Goal: Book appointment/travel/reservation

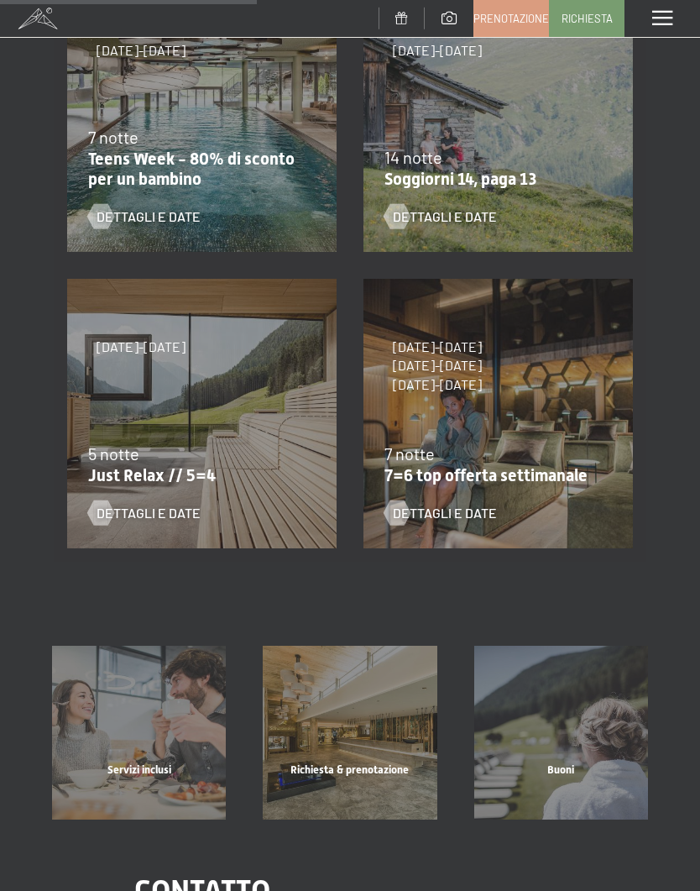
scroll to position [395, 0]
click at [154, 451] on div "5 notte" at bounding box center [197, 453] width 219 height 24
click at [164, 505] on span "Dettagli e Date" at bounding box center [149, 512] width 104 height 18
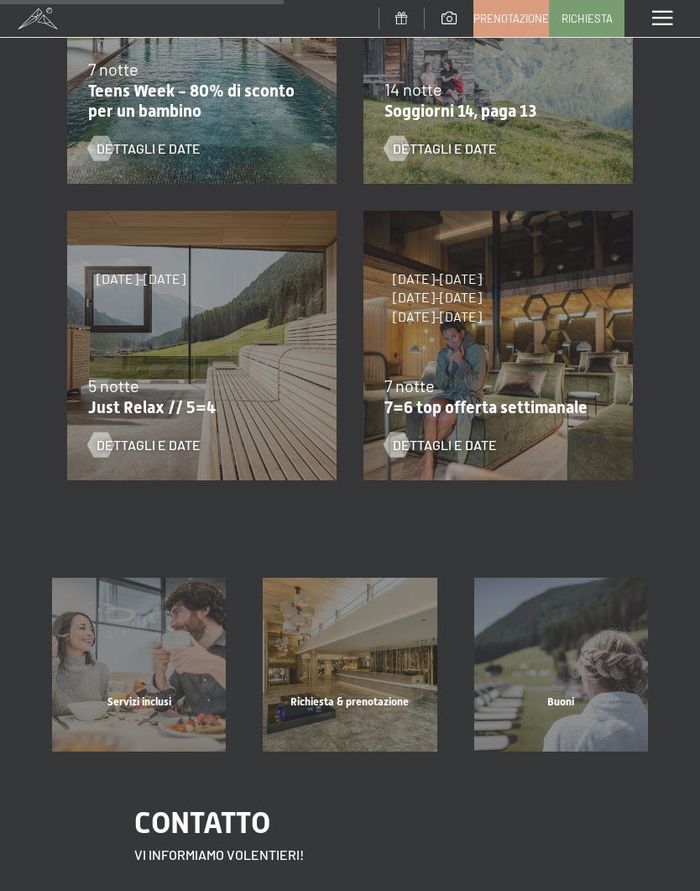
scroll to position [469, 0]
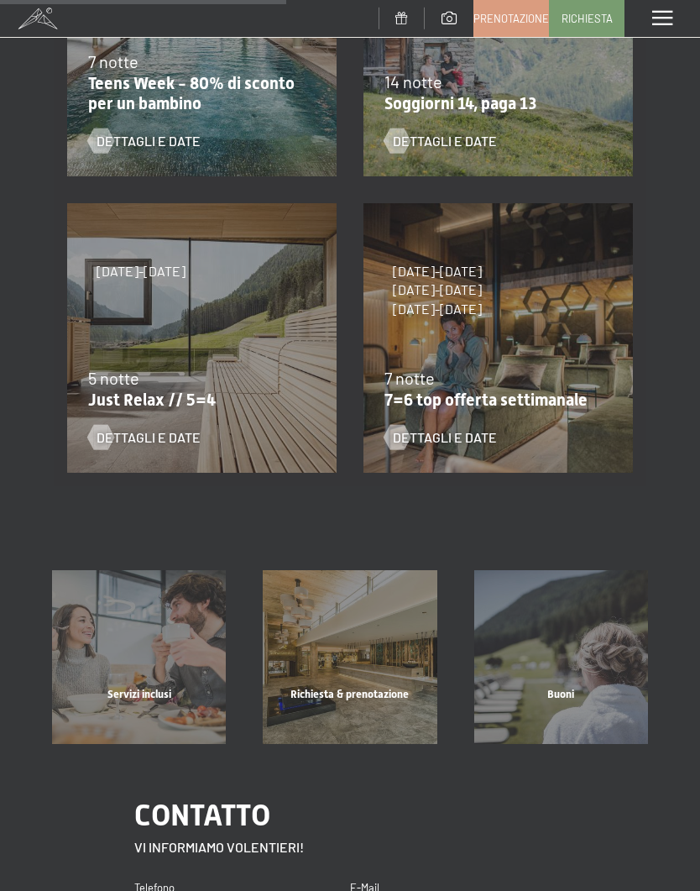
click at [151, 443] on span "Dettagli e Date" at bounding box center [149, 437] width 104 height 18
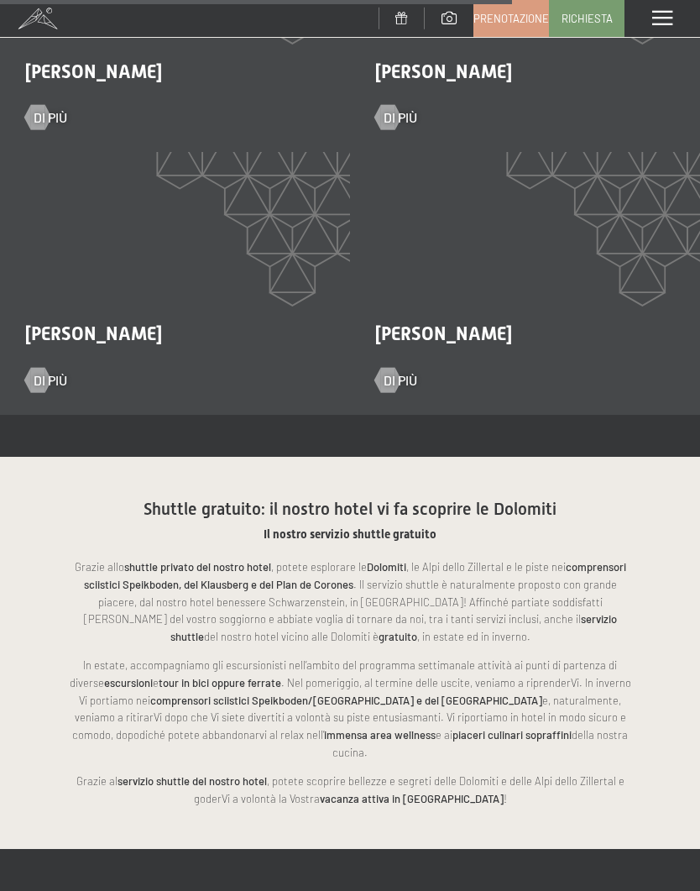
scroll to position [2734, 0]
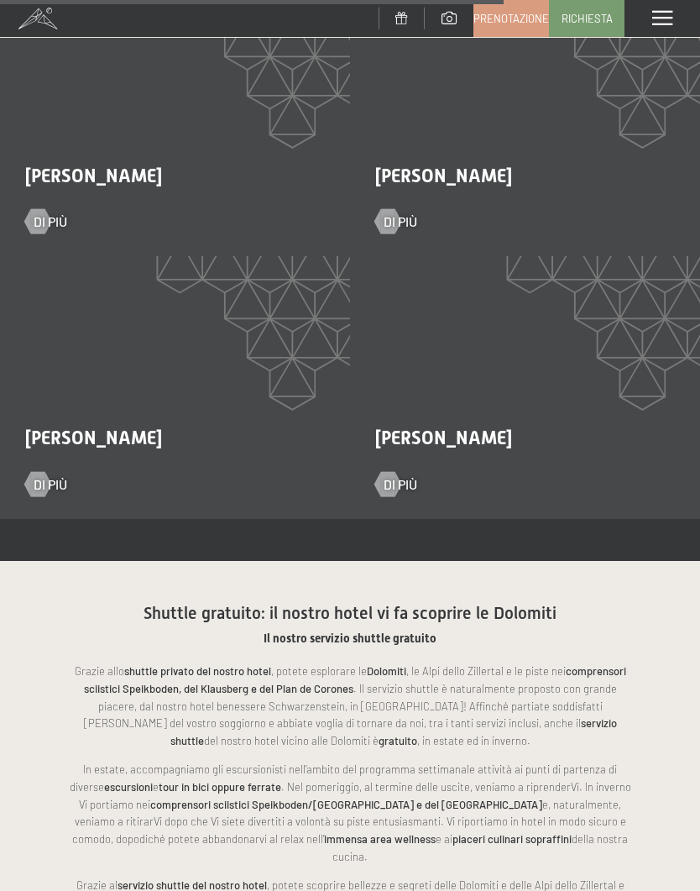
click at [660, 19] on span at bounding box center [663, 18] width 20 height 15
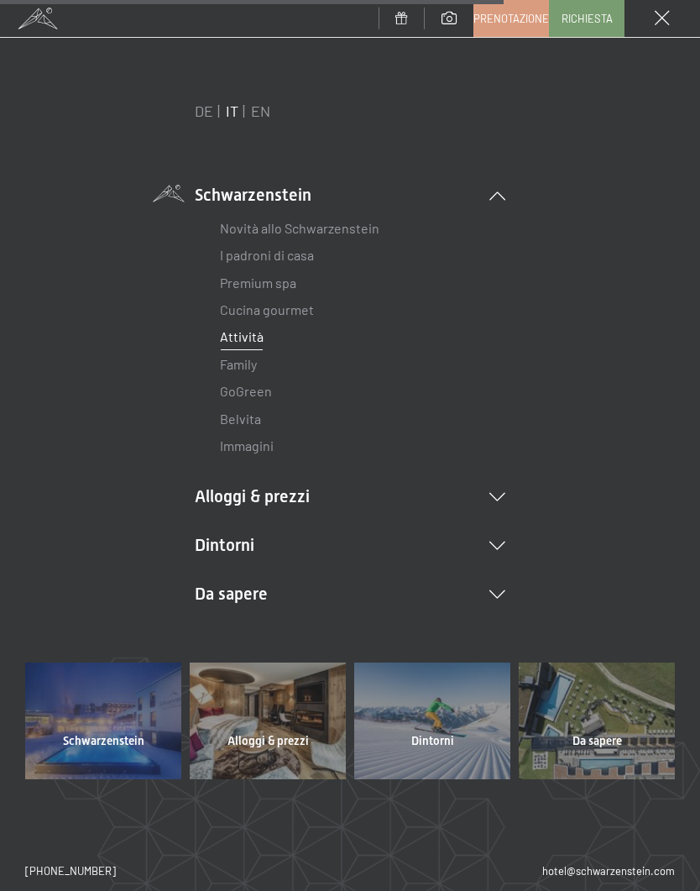
click at [499, 544] on icon at bounding box center [498, 546] width 16 height 8
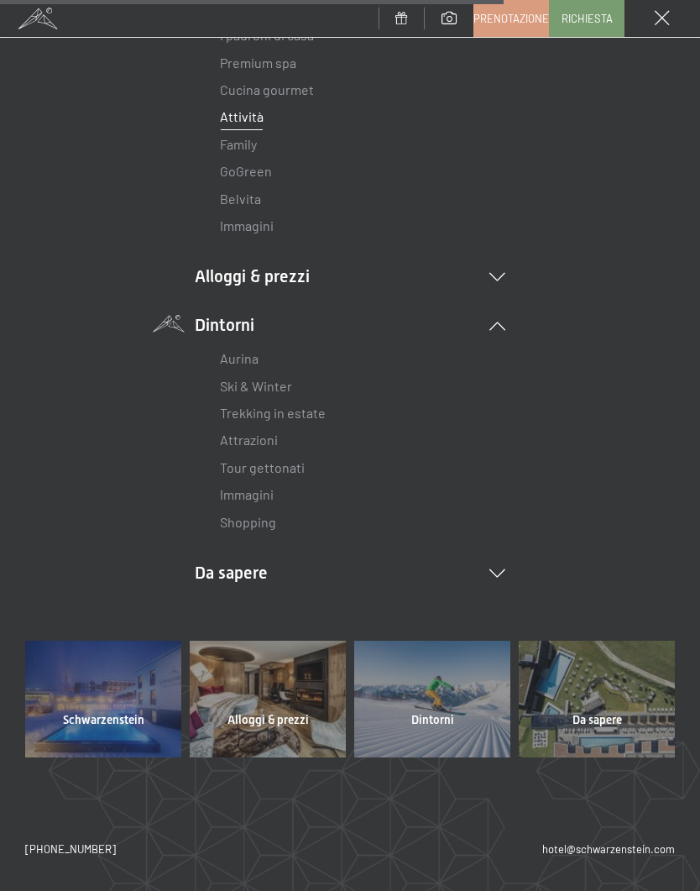
scroll to position [214, 0]
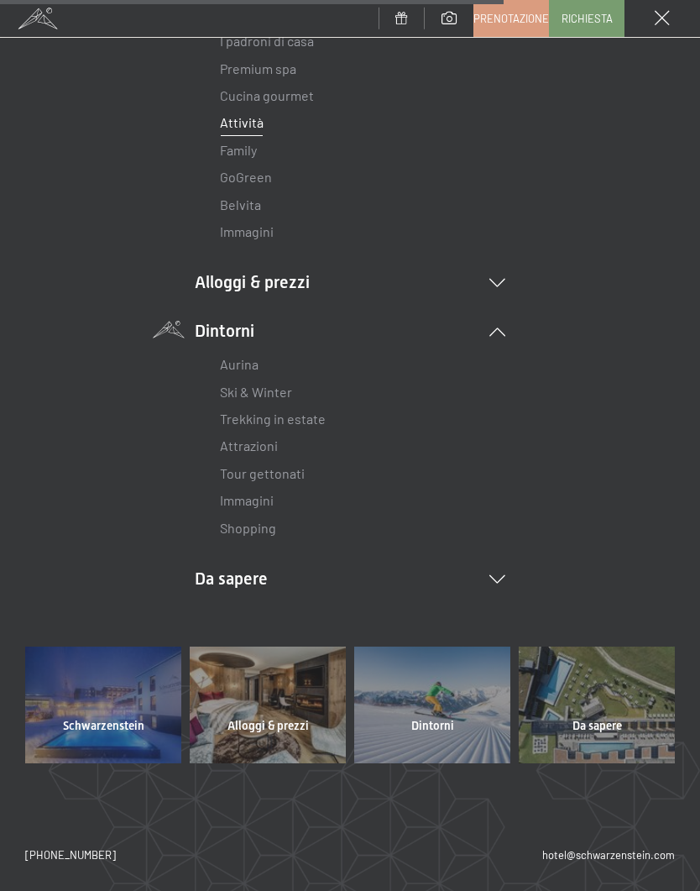
click at [501, 577] on icon at bounding box center [498, 579] width 16 height 8
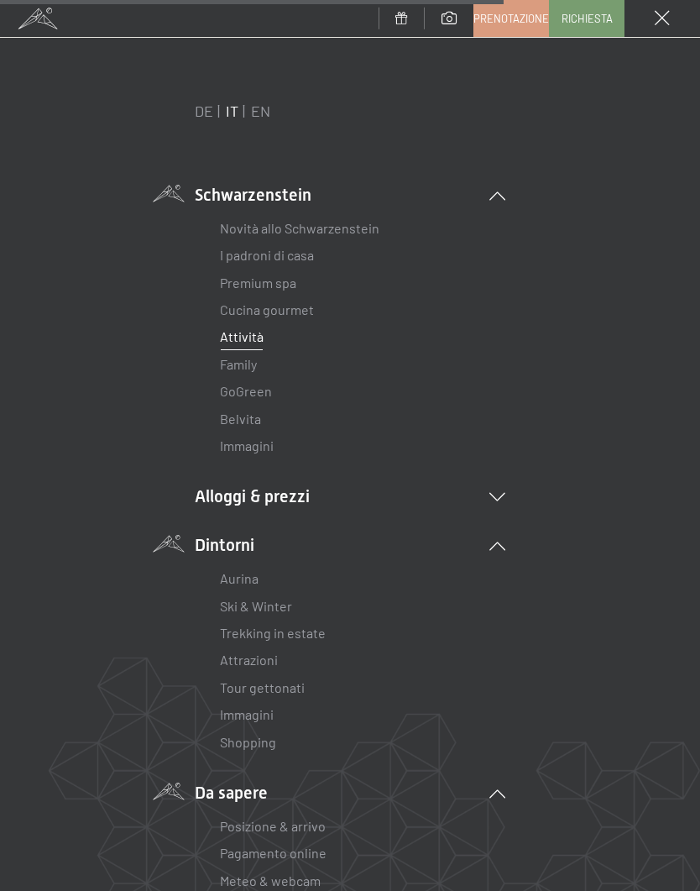
scroll to position [0, 0]
click at [267, 391] on link "GoGreen" at bounding box center [246, 391] width 52 height 16
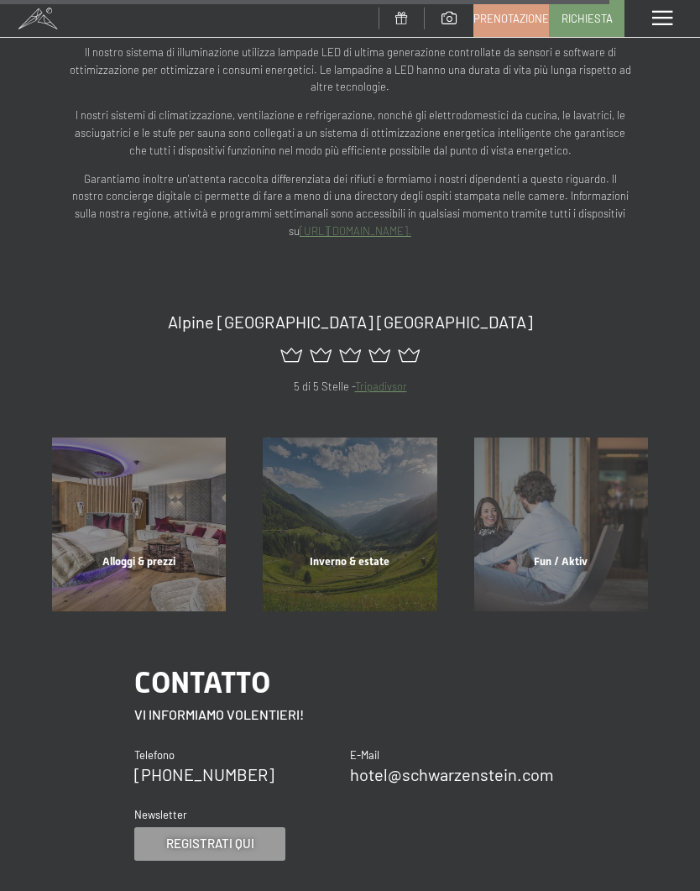
scroll to position [2596, 0]
click at [359, 553] on div "Inverno & estate" at bounding box center [349, 581] width 211 height 57
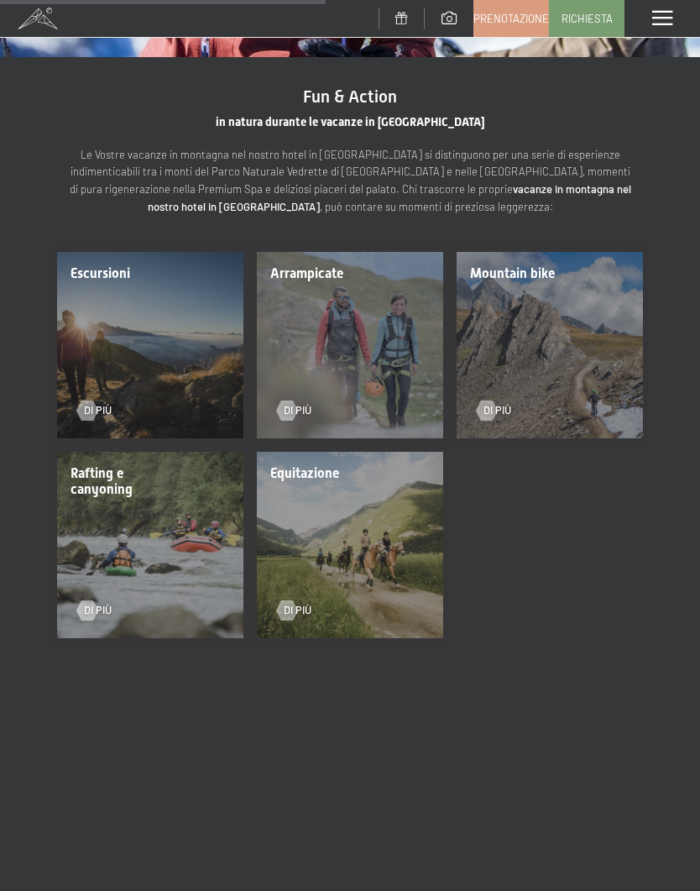
scroll to position [1517, 0]
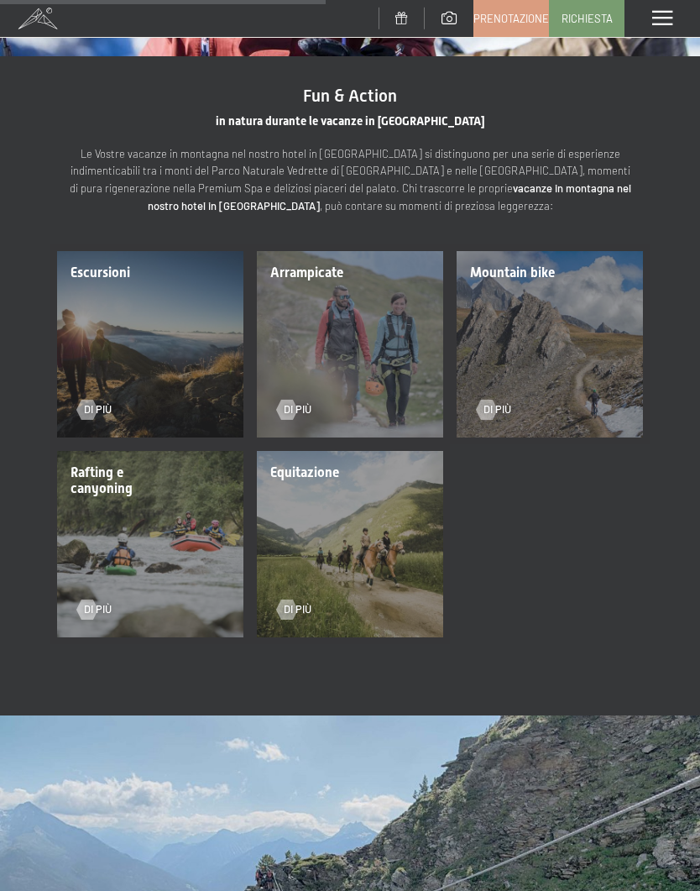
click at [107, 382] on div "Di più" at bounding box center [143, 399] width 133 height 35
click at [84, 360] on div "Escursioni Di più" at bounding box center [150, 344] width 200 height 200
click at [112, 382] on div "Di più" at bounding box center [143, 399] width 133 height 35
click at [113, 265] on div "Escursioni Di più" at bounding box center [150, 344] width 200 height 200
click at [107, 402] on span "Di più" at bounding box center [98, 409] width 28 height 15
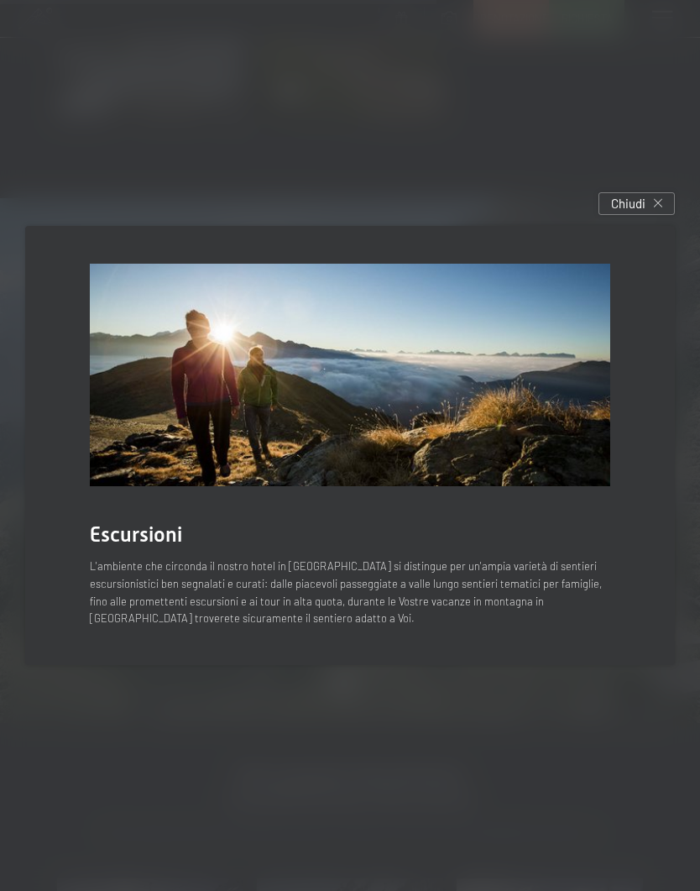
scroll to position [2035, 0]
click at [641, 212] on span "Chiudi" at bounding box center [628, 204] width 34 height 18
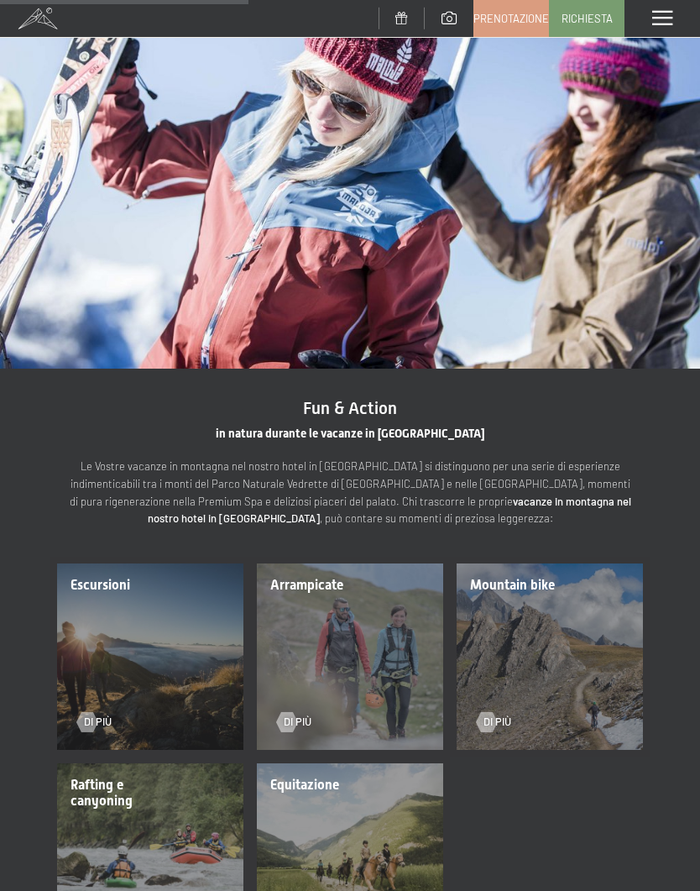
scroll to position [1249, 0]
